Goal: Task Accomplishment & Management: Manage account settings

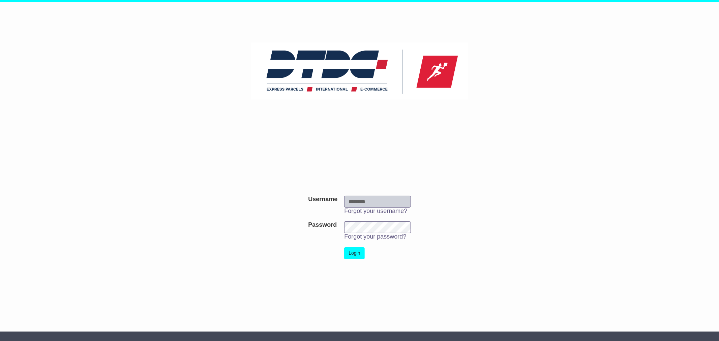
type input "***"
click at [356, 259] on button "Login" at bounding box center [354, 253] width 20 height 12
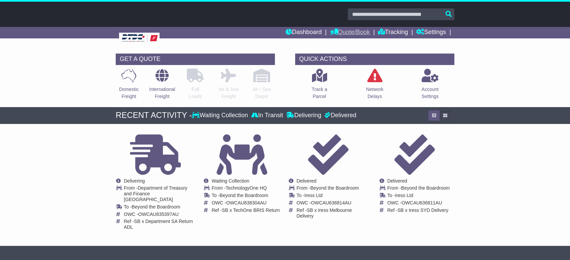
click at [349, 36] on link "Quote/Book" at bounding box center [350, 32] width 40 height 11
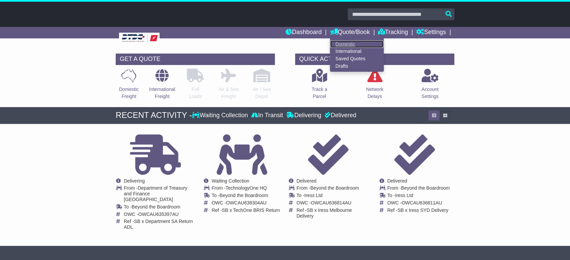
click at [348, 43] on link "Domestic" at bounding box center [356, 43] width 53 height 7
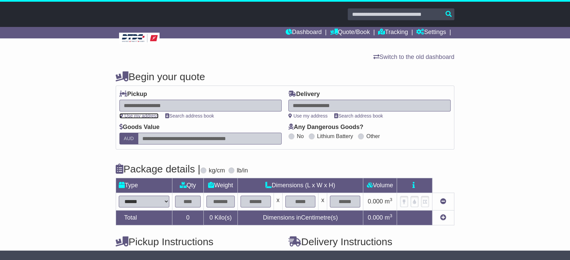
click at [137, 118] on link "Use my address" at bounding box center [138, 115] width 39 height 5
type input "**********"
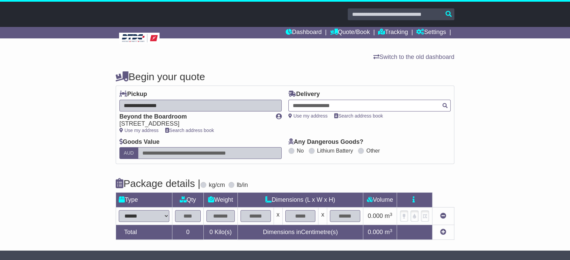
click at [338, 100] on div at bounding box center [369, 106] width 162 height 12
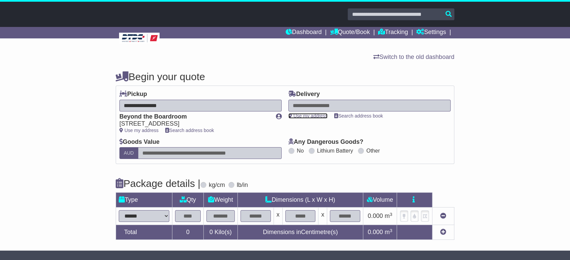
click at [326, 113] on link "Use my address" at bounding box center [307, 115] width 39 height 5
type input "**********"
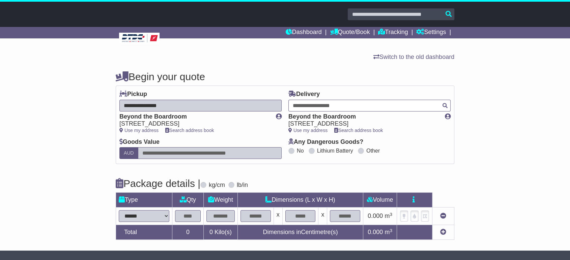
drag, startPoint x: 359, startPoint y: 100, endPoint x: 248, endPoint y: 108, distance: 110.8
click at [248, 108] on div "**********" at bounding box center [285, 125] width 338 height 68
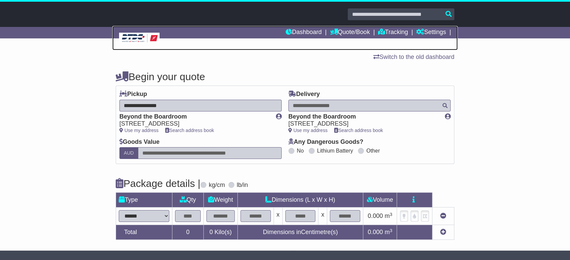
click at [308, 26] on link at bounding box center [284, 38] width 345 height 24
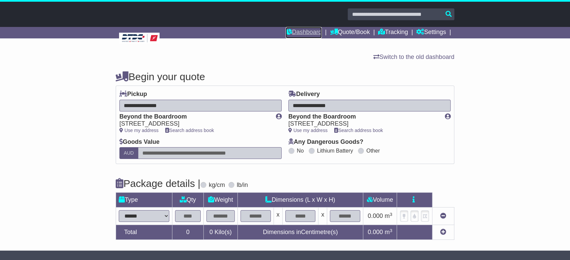
click at [307, 28] on link "Dashboard" at bounding box center [303, 32] width 36 height 11
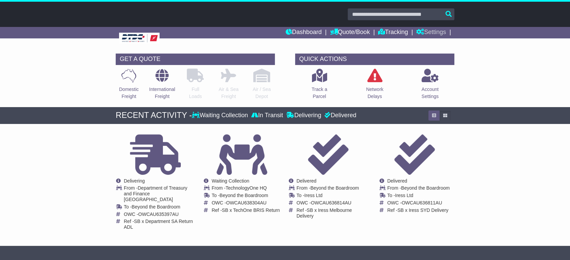
click at [432, 32] on link "Settings" at bounding box center [431, 32] width 30 height 11
click at [429, 48] on link "Address Book" at bounding box center [442, 51] width 53 height 7
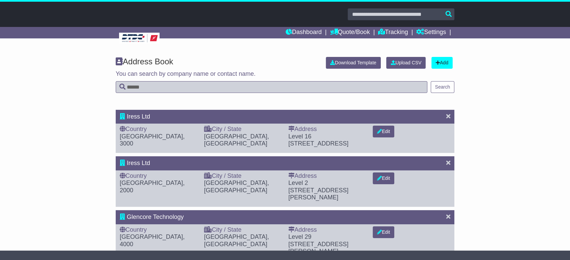
click at [262, 91] on input "text" at bounding box center [271, 87] width 311 height 12
type input "*******"
click at [441, 100] on div "Address Book Download Template Upload CSV Add You can search by company name or…" at bounding box center [285, 78] width 570 height 56
click at [447, 86] on button "Search" at bounding box center [442, 87] width 24 height 12
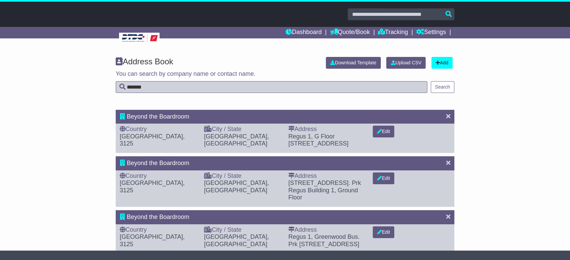
drag, startPoint x: 349, startPoint y: 142, endPoint x: 279, endPoint y: 139, distance: 69.8
click at [279, 139] on div "Country [GEOGRAPHIC_DATA], 3125 City / State [GEOGRAPHIC_DATA], [GEOGRAPHIC_DAT…" at bounding box center [284, 138] width 337 height 25
click at [286, 137] on div "Address [STREET_ADDRESS]" at bounding box center [327, 137] width 84 height 22
click at [335, 196] on div "[STREET_ADDRESS]. [GEOGRAPHIC_DATA] 1, Ground Floor" at bounding box center [327, 191] width 78 height 22
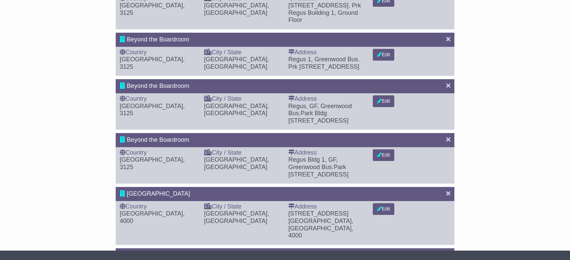
scroll to position [275, 0]
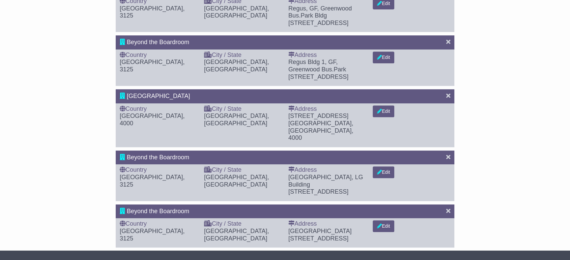
drag, startPoint x: 291, startPoint y: 218, endPoint x: 350, endPoint y: 227, distance: 59.9
click at [350, 228] on span "[GEOGRAPHIC_DATA]" at bounding box center [319, 231] width 63 height 7
click at [366, 234] on div "Address Regus Building [STREET_ADDRESS]" at bounding box center [327, 231] width 84 height 22
drag, startPoint x: 374, startPoint y: 230, endPoint x: 287, endPoint y: 216, distance: 87.7
click at [287, 220] on div "Country [GEOGRAPHIC_DATA], 3125 City / State [GEOGRAPHIC_DATA], [GEOGRAPHIC_DAT…" at bounding box center [284, 232] width 337 height 25
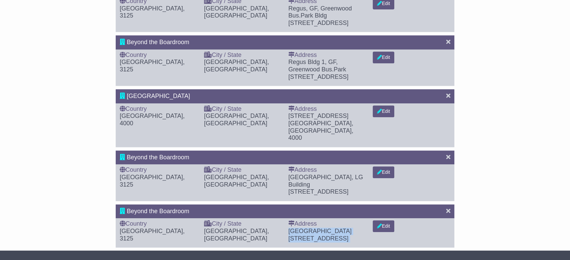
copy div "Regus Building 1, Ground Floor, [STREET_ADDRESS] Edit Upload CSV × Select file.…"
